Goal: Task Accomplishment & Management: Manage account settings

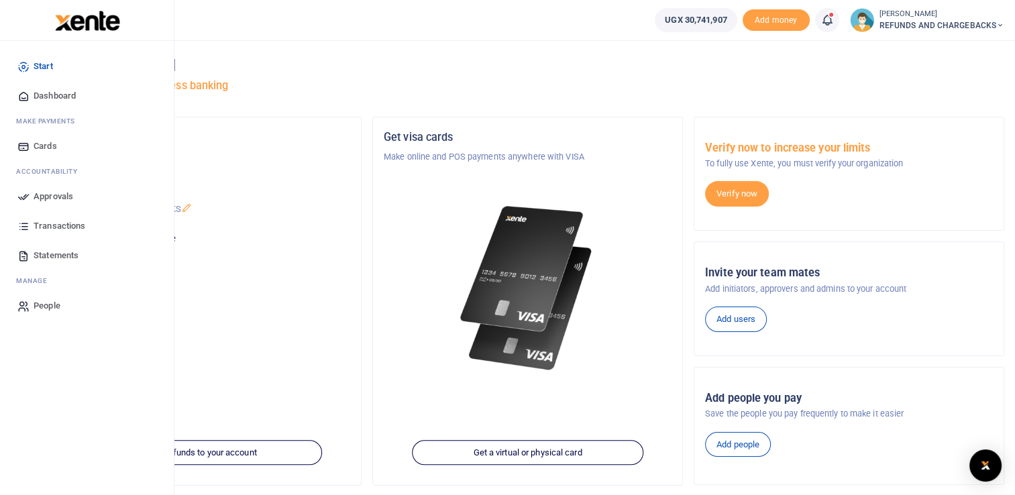
click at [48, 195] on span "Approvals" at bounding box center [54, 196] width 40 height 13
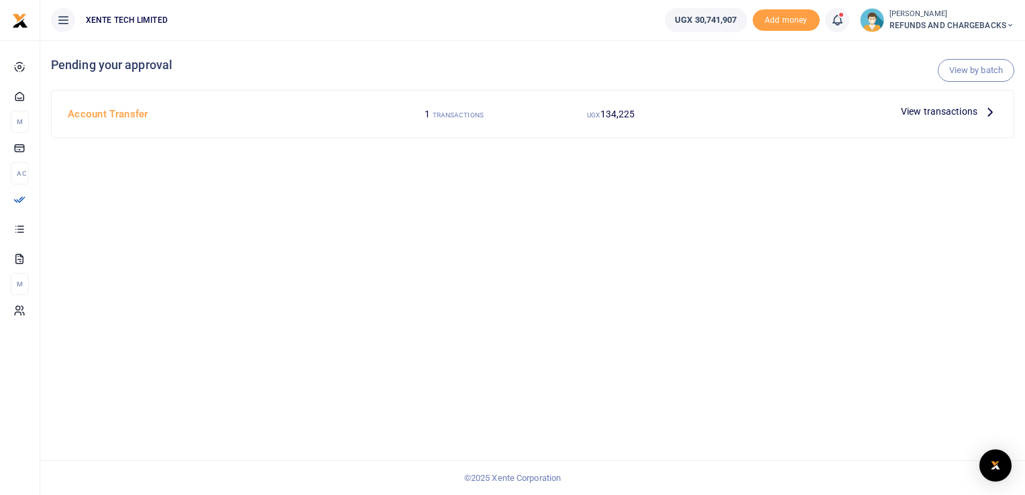
click at [939, 107] on span "View transactions" at bounding box center [939, 111] width 76 height 15
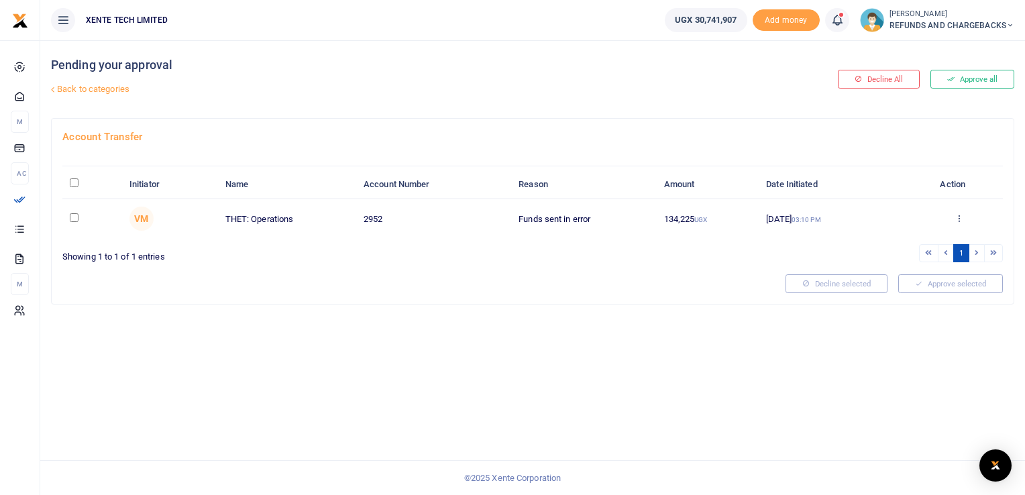
click at [71, 219] on input "checkbox" at bounding box center [74, 217] width 9 height 9
checkbox input "true"
click at [957, 219] on icon at bounding box center [959, 217] width 9 height 9
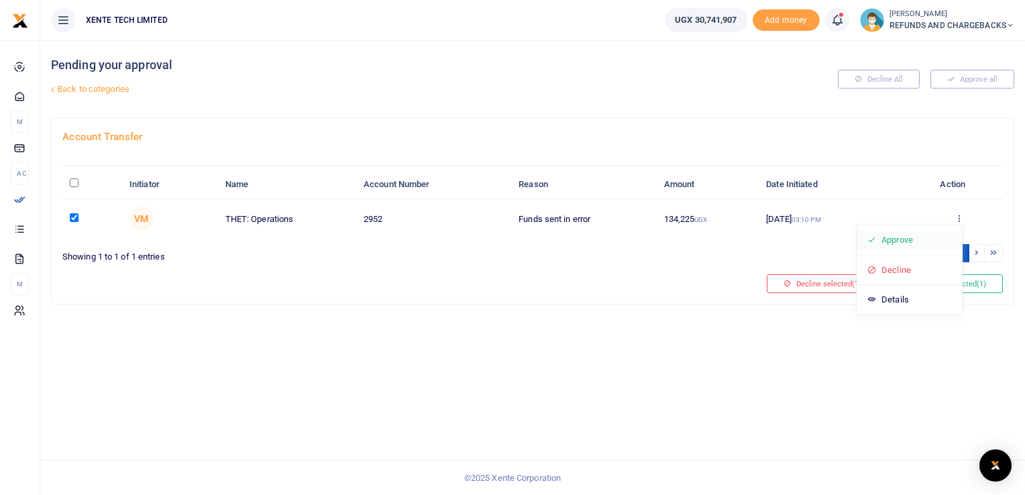
click at [908, 235] on link "Approve" at bounding box center [910, 240] width 106 height 19
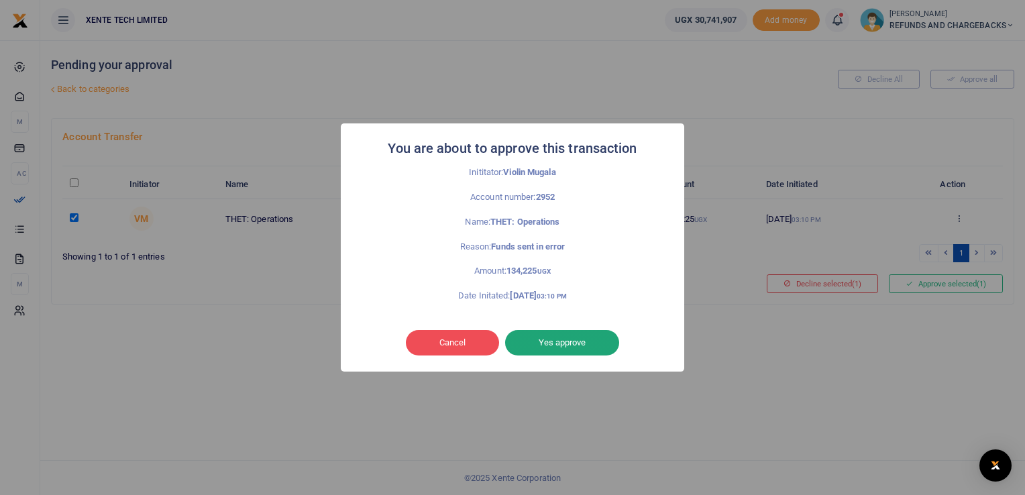
click at [568, 338] on button "Yes approve" at bounding box center [562, 342] width 114 height 25
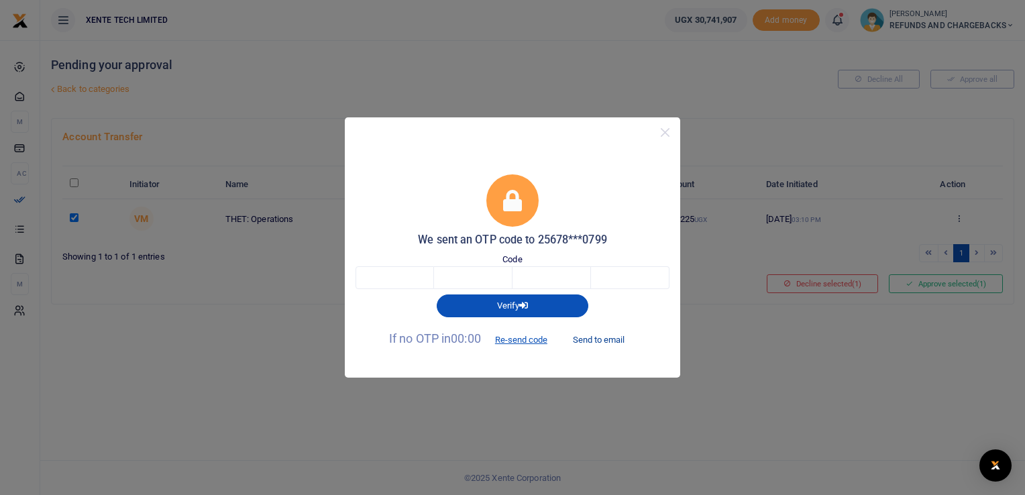
click at [601, 337] on button "Send to email" at bounding box center [599, 339] width 74 height 23
click at [382, 284] on input "text" at bounding box center [395, 277] width 78 height 23
paste input "2"
type input "2"
type input "6"
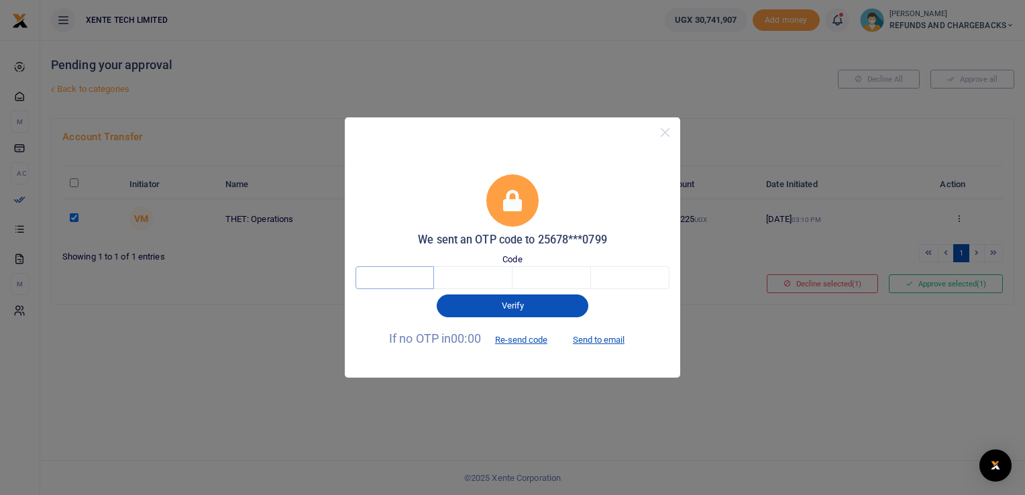
type input "9"
type input "1"
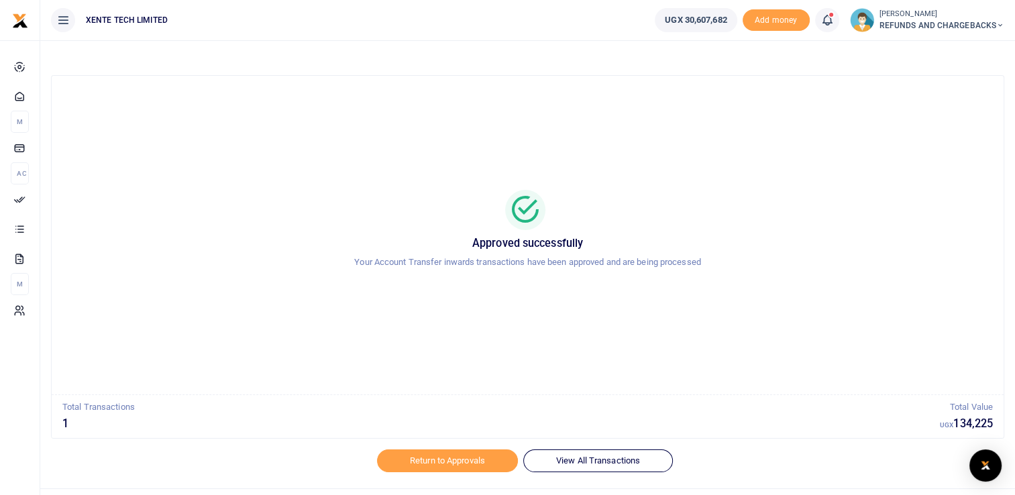
click at [934, 30] on span "REFUNDS AND CHARGEBACKS" at bounding box center [942, 25] width 125 height 12
click at [931, 93] on link "Logout" at bounding box center [951, 98] width 106 height 19
